Goal: Task Accomplishment & Management: Use online tool/utility

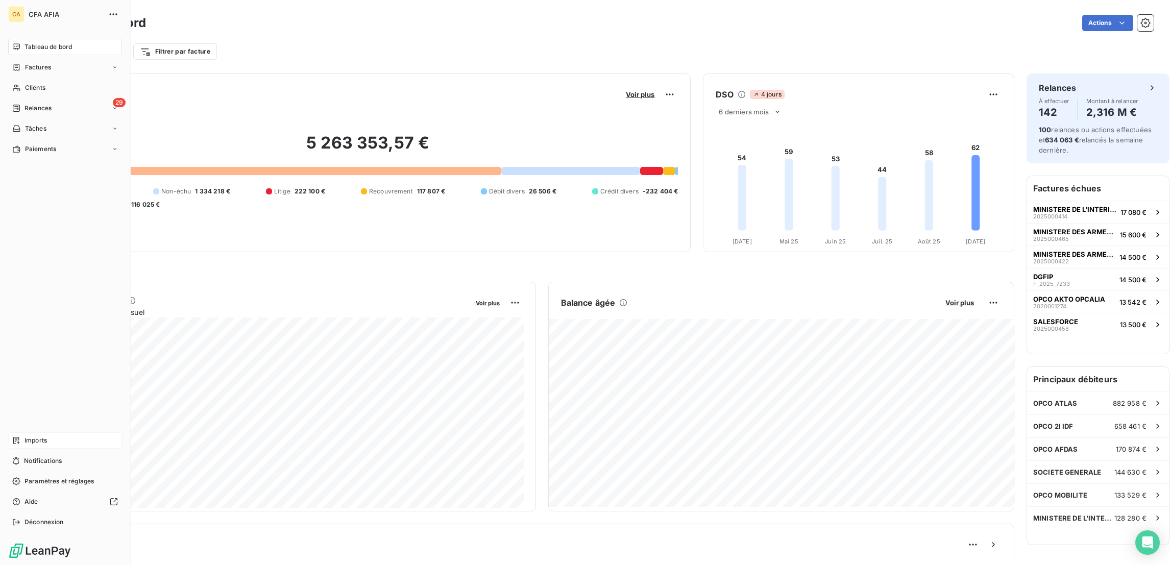
click at [33, 445] on span "Imports" at bounding box center [35, 440] width 22 height 9
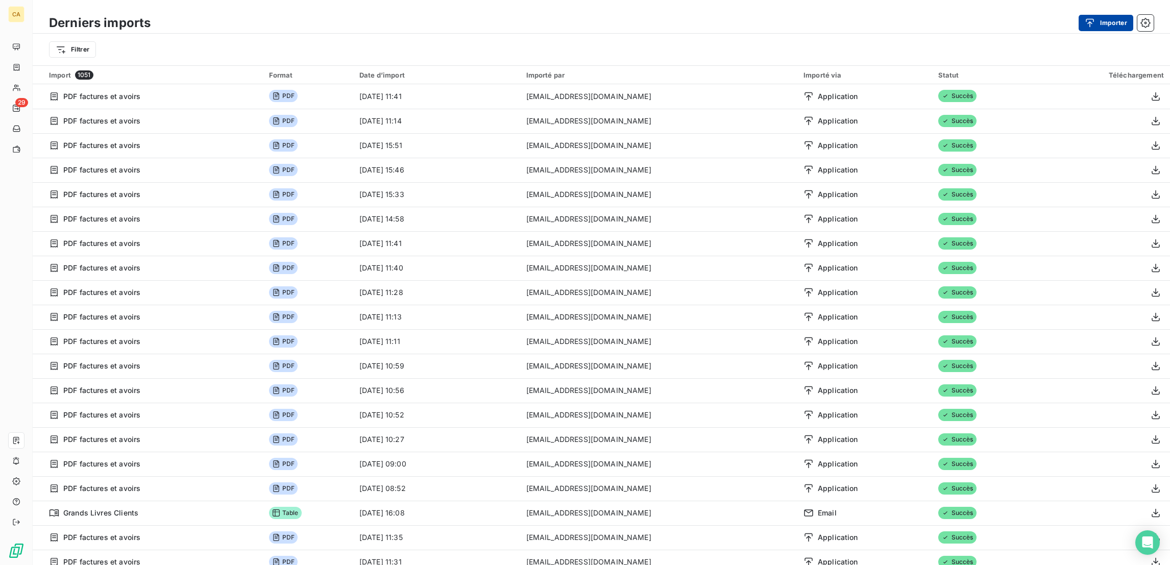
click at [1106, 27] on button "Importer" at bounding box center [1105, 23] width 55 height 16
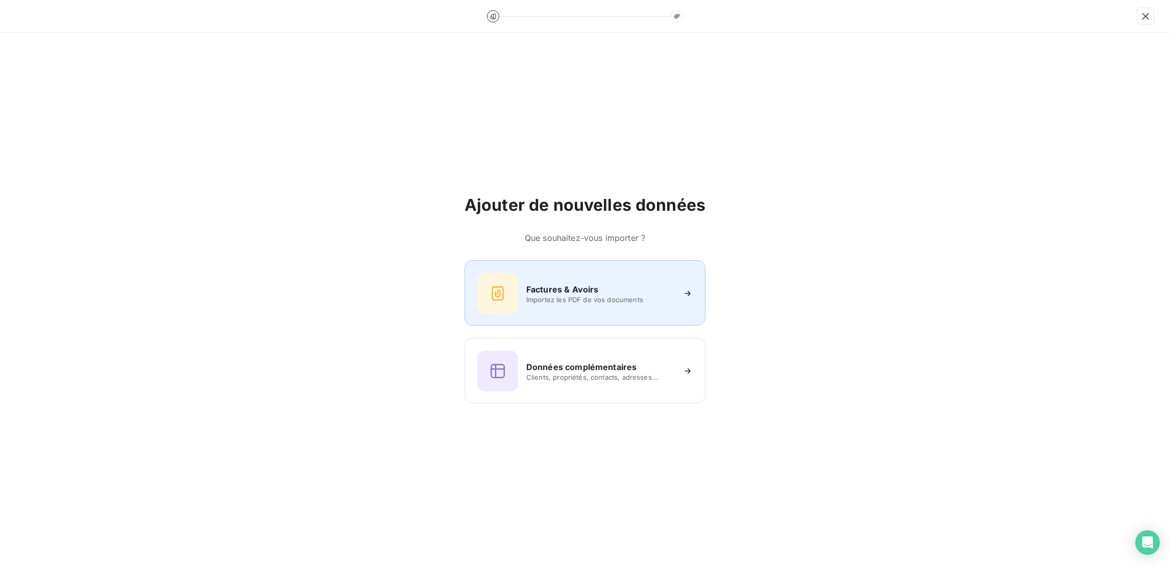
click at [587, 284] on div "Factures & Avoirs" at bounding box center [600, 289] width 148 height 12
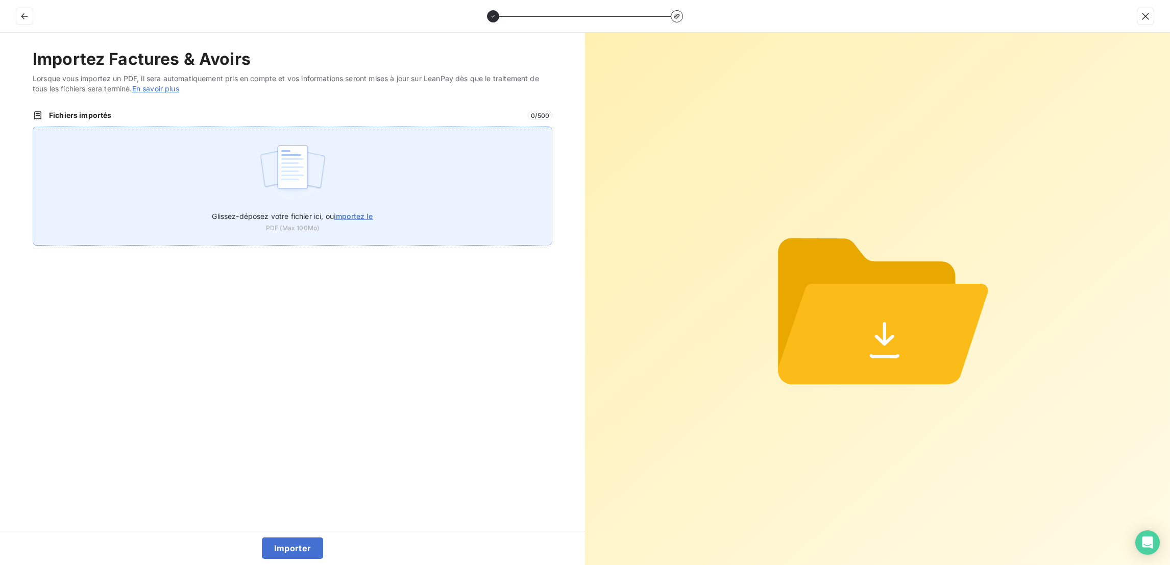
click at [412, 166] on div "Glissez-déposez votre fichier ici, ou importez le PDF (Max 100Mo)" at bounding box center [293, 186] width 520 height 119
type input "C:\fakepath\2025000707 - PUB_KAMINSKI_ASS PUB-HOPITAUX DE [GEOGRAPHIC_DATA]pdf"
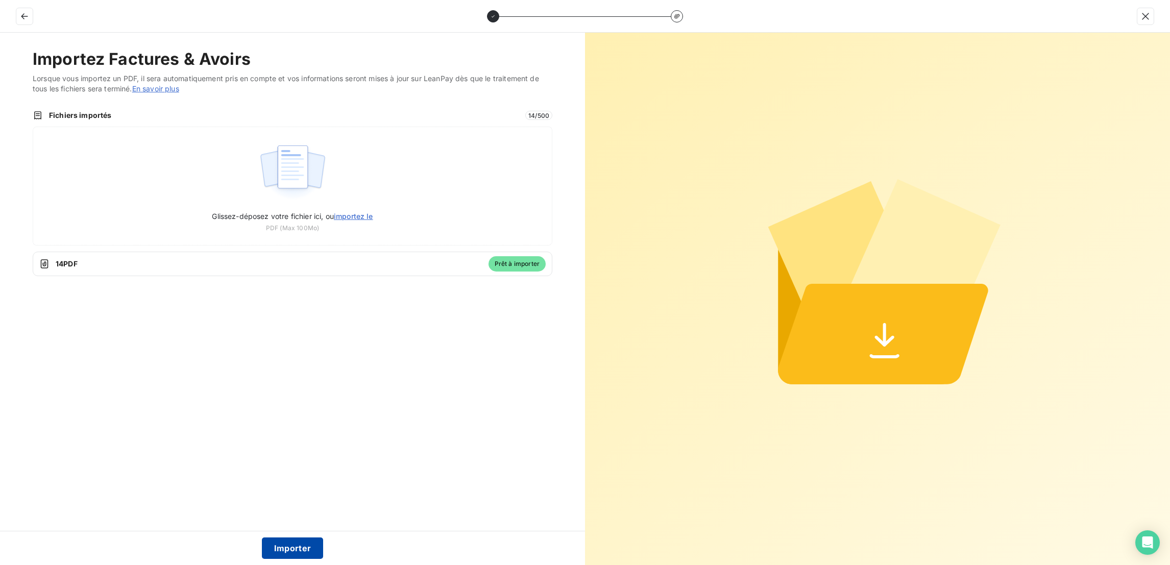
click at [292, 549] on button "Importer" at bounding box center [293, 547] width 62 height 21
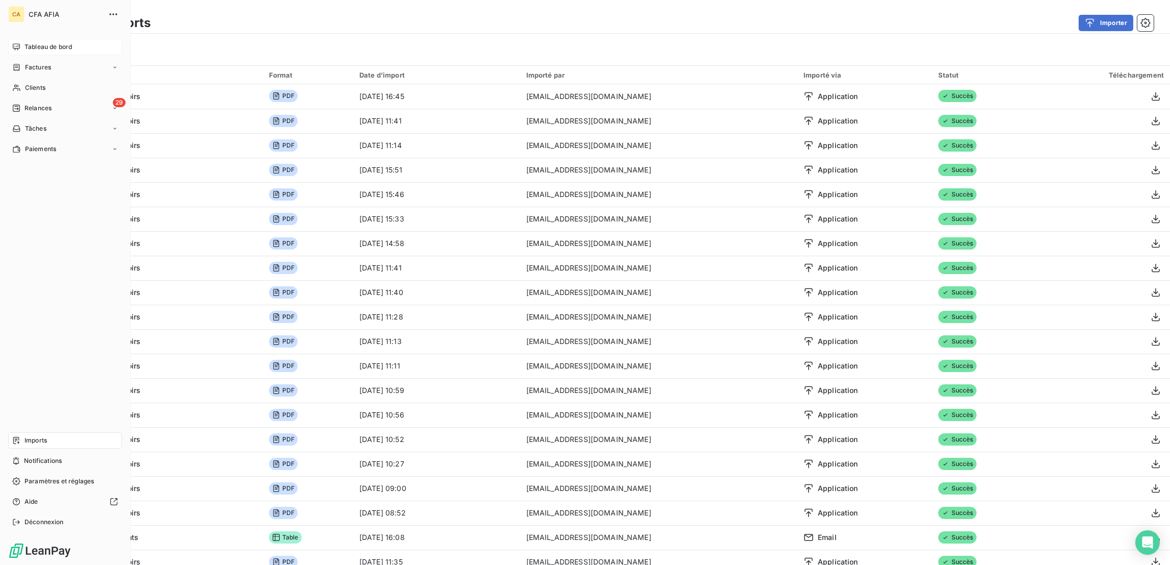
click at [14, 43] on icon at bounding box center [16, 46] width 7 height 7
